Goal: Find specific page/section: Find specific page/section

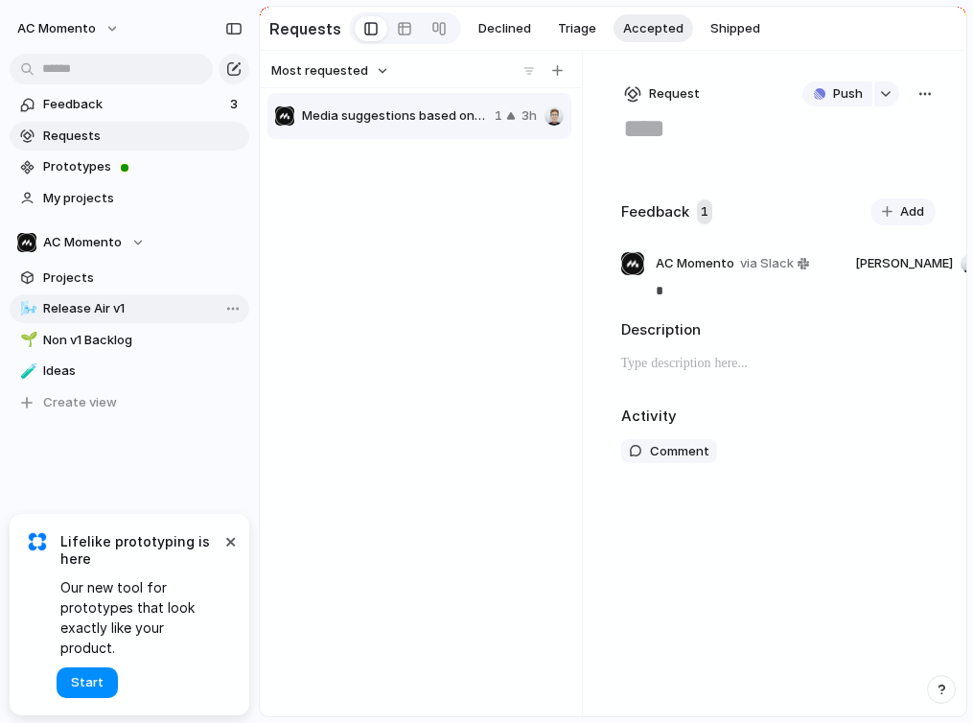
click at [89, 316] on span "Release Air v1" at bounding box center [142, 308] width 199 height 19
